Goal: Transaction & Acquisition: Purchase product/service

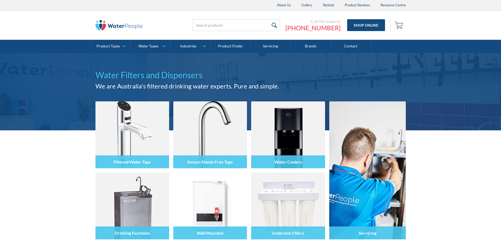
click at [258, 22] on input "search" at bounding box center [236, 25] width 87 height 12
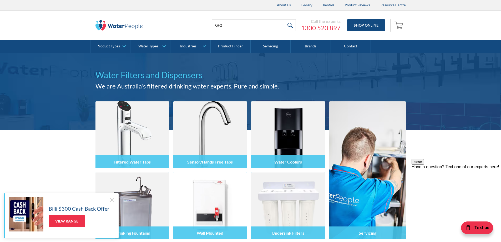
type input "GF2"
click at [290, 23] on input "submit" at bounding box center [290, 25] width 11 height 12
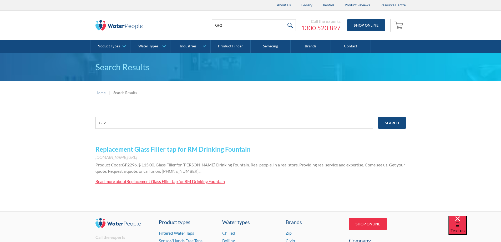
click at [203, 147] on link "Replacement Glass Filler tap for RM Drinking Fountain" at bounding box center [173, 149] width 155 height 8
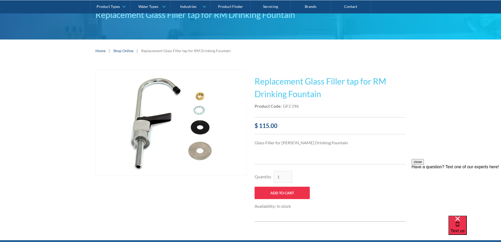
scroll to position [53, 0]
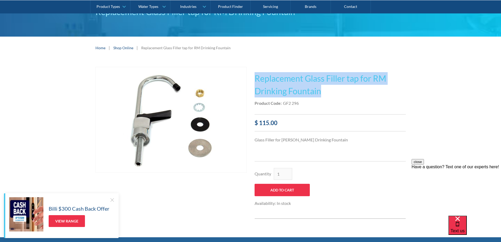
drag, startPoint x: 256, startPoint y: 78, endPoint x: 379, endPoint y: 90, distance: 123.7
click at [379, 90] on h1 "Replacement Glass Filler tap for RM Drinking Fountain" at bounding box center [330, 84] width 151 height 25
copy h1 "Replacement Glass Filler tap for RM Drinking Fountain"
